Goal: Navigation & Orientation: Find specific page/section

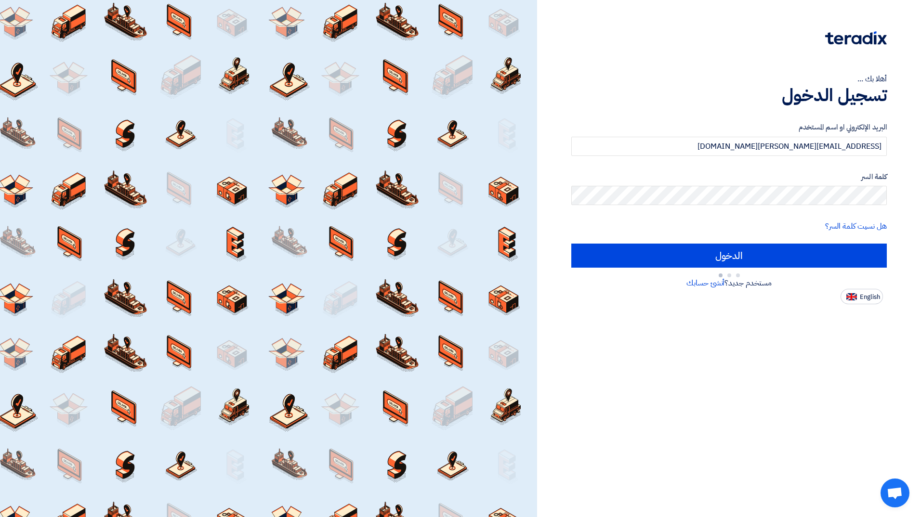
type input "Sign in"
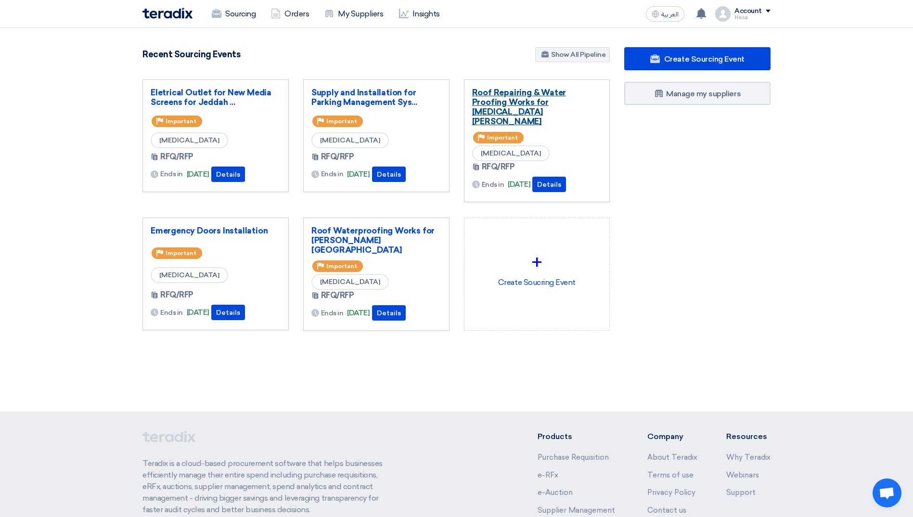
click at [520, 90] on link "Roof Repairing & Water Proofing Works for [MEDICAL_DATA][PERSON_NAME]" at bounding box center [537, 107] width 130 height 39
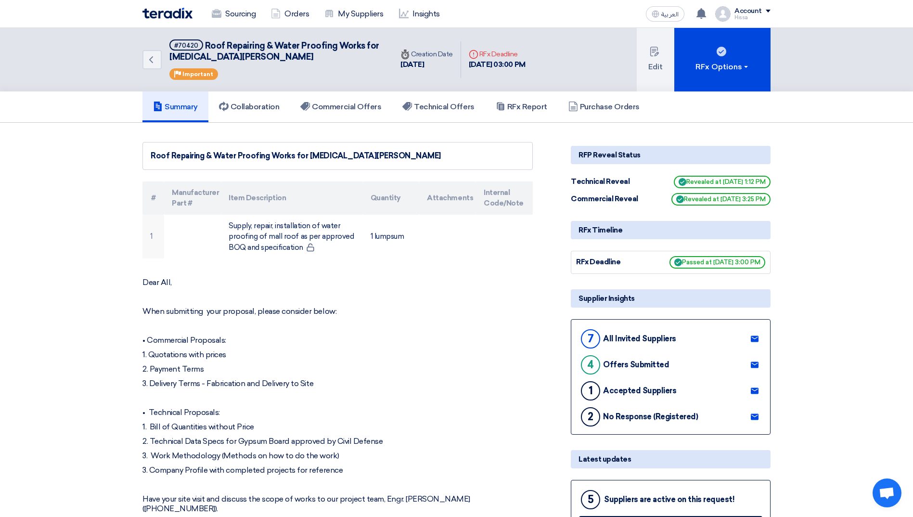
click at [763, 11] on div "Account" at bounding box center [753, 11] width 36 height 8
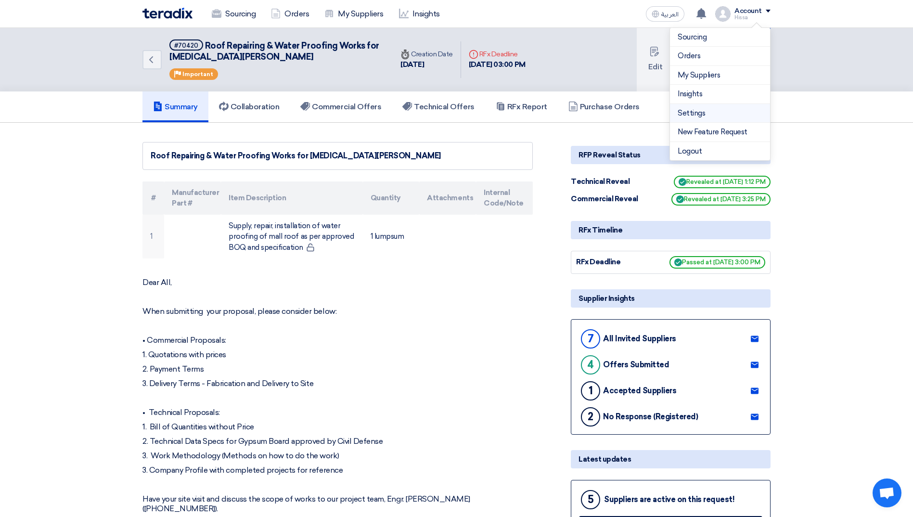
click at [729, 111] on link "Settings" at bounding box center [720, 113] width 85 height 11
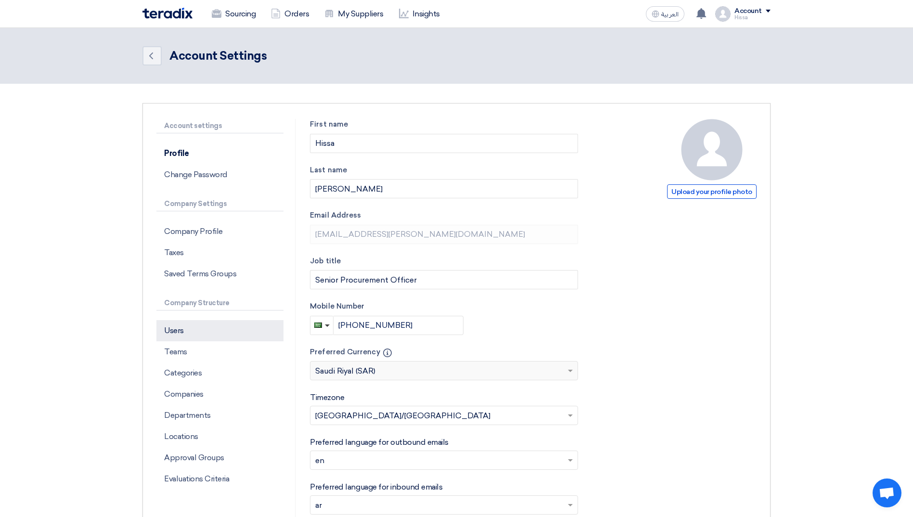
click at [185, 325] on p "Users" at bounding box center [219, 330] width 127 height 21
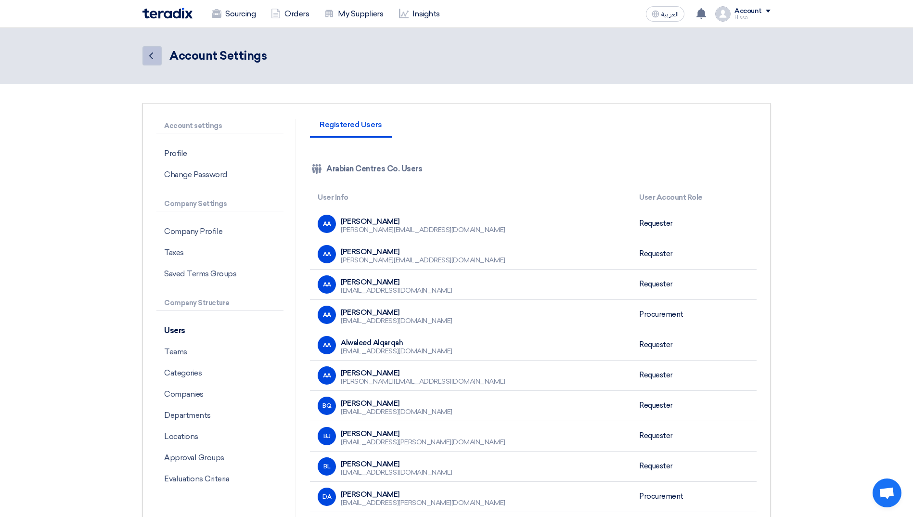
click at [152, 60] on icon "Back" at bounding box center [151, 56] width 12 height 12
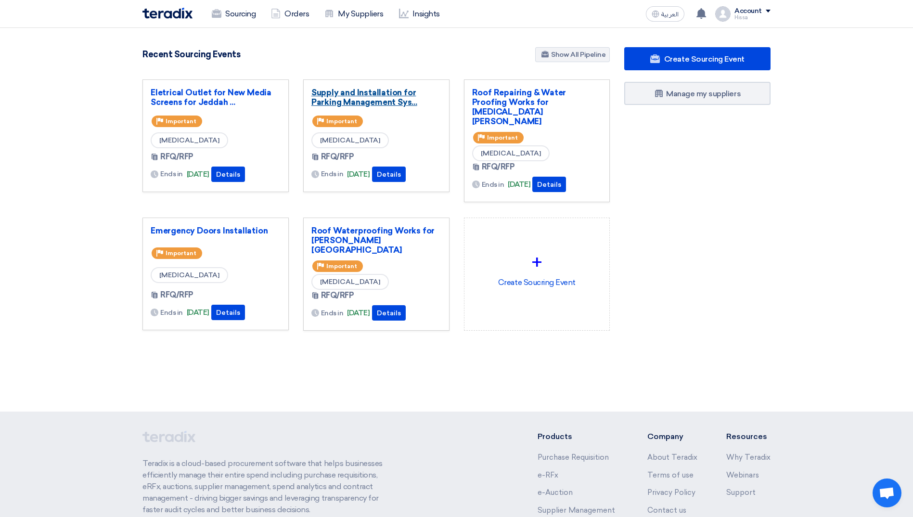
click at [374, 91] on link "Supply and Installation for Parking Management Sys..." at bounding box center [377, 97] width 130 height 19
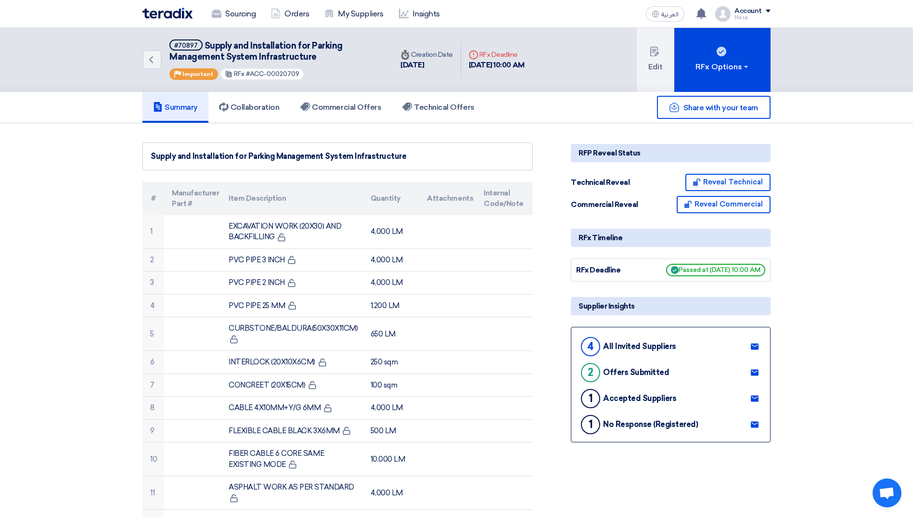
click at [754, 400] on use at bounding box center [755, 398] width 8 height 6
